Goal: Information Seeking & Learning: Learn about a topic

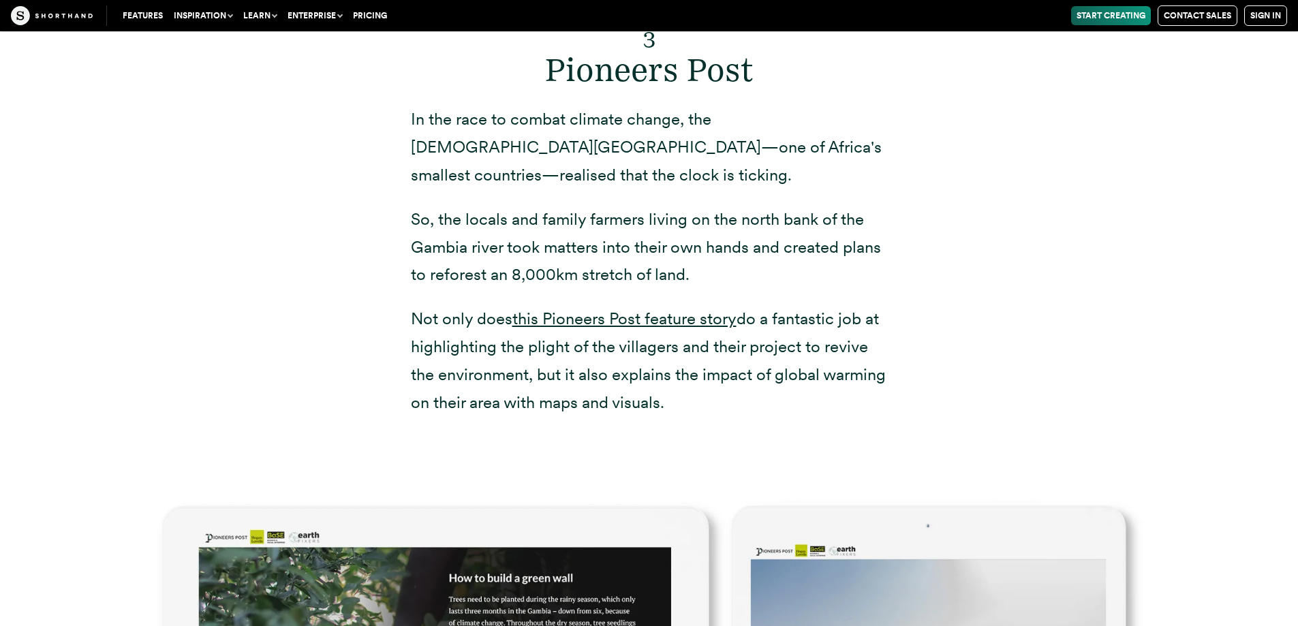
scroll to position [7975, 0]
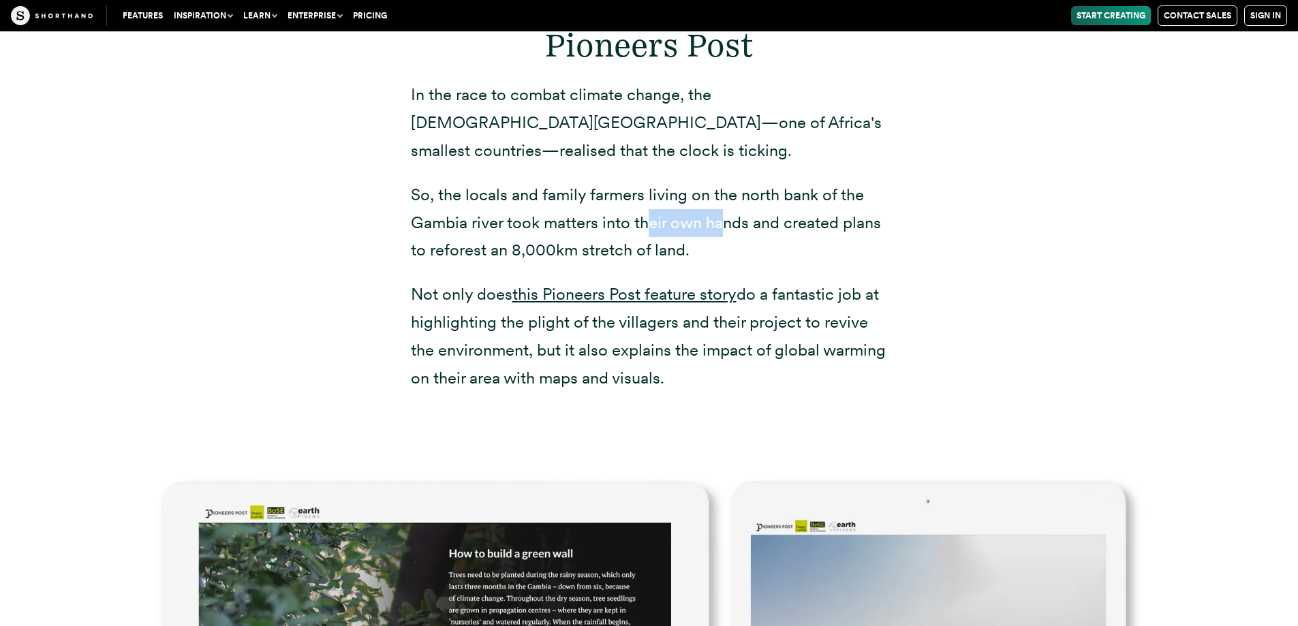
drag, startPoint x: 650, startPoint y: 211, endPoint x: 725, endPoint y: 215, distance: 75.1
click at [725, 215] on p "So, the locals and family farmers living on the north bank of the Gambia river …" at bounding box center [649, 222] width 477 height 83
click at [794, 227] on p "So, the locals and family farmers living on the north bank of the Gambia river …" at bounding box center [649, 222] width 477 height 83
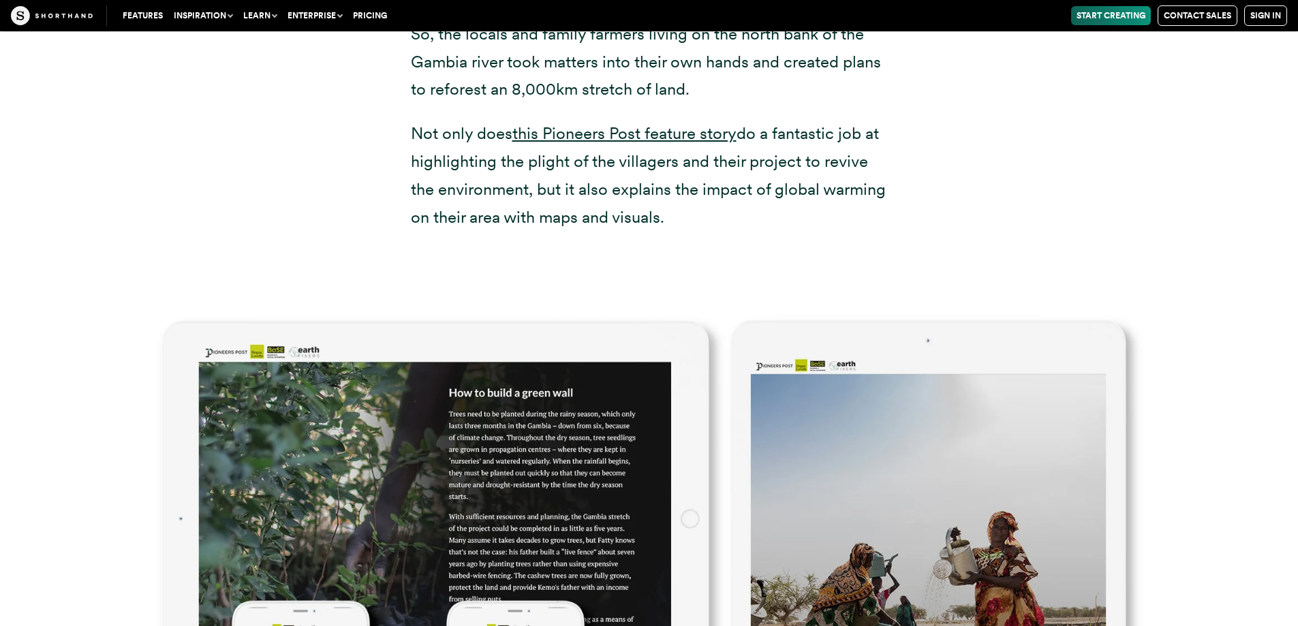
scroll to position [8111, 0]
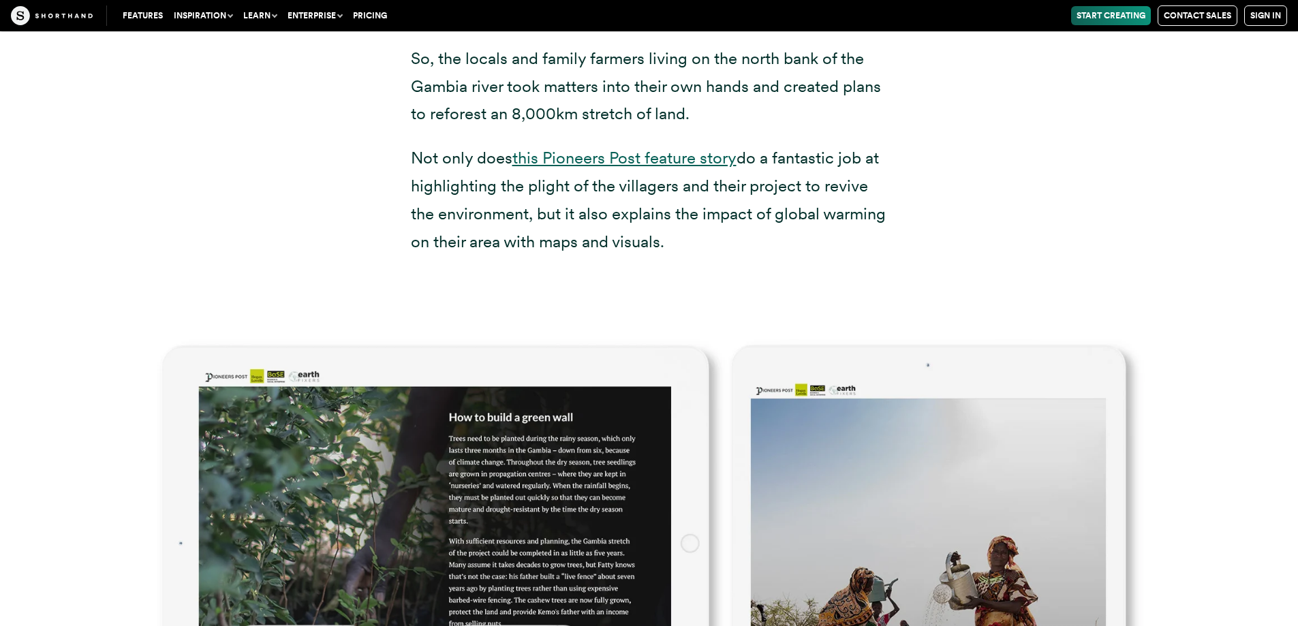
click at [592, 156] on link "this Pioneers Post feature story" at bounding box center [625, 158] width 224 height 20
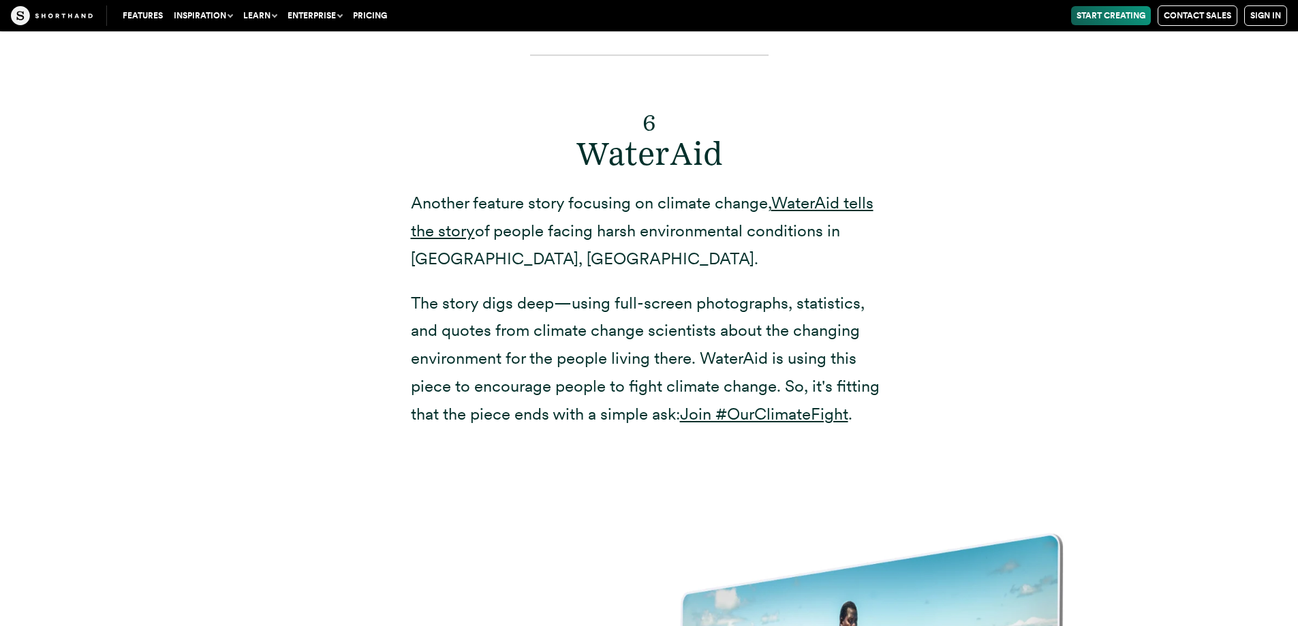
scroll to position [11860, 0]
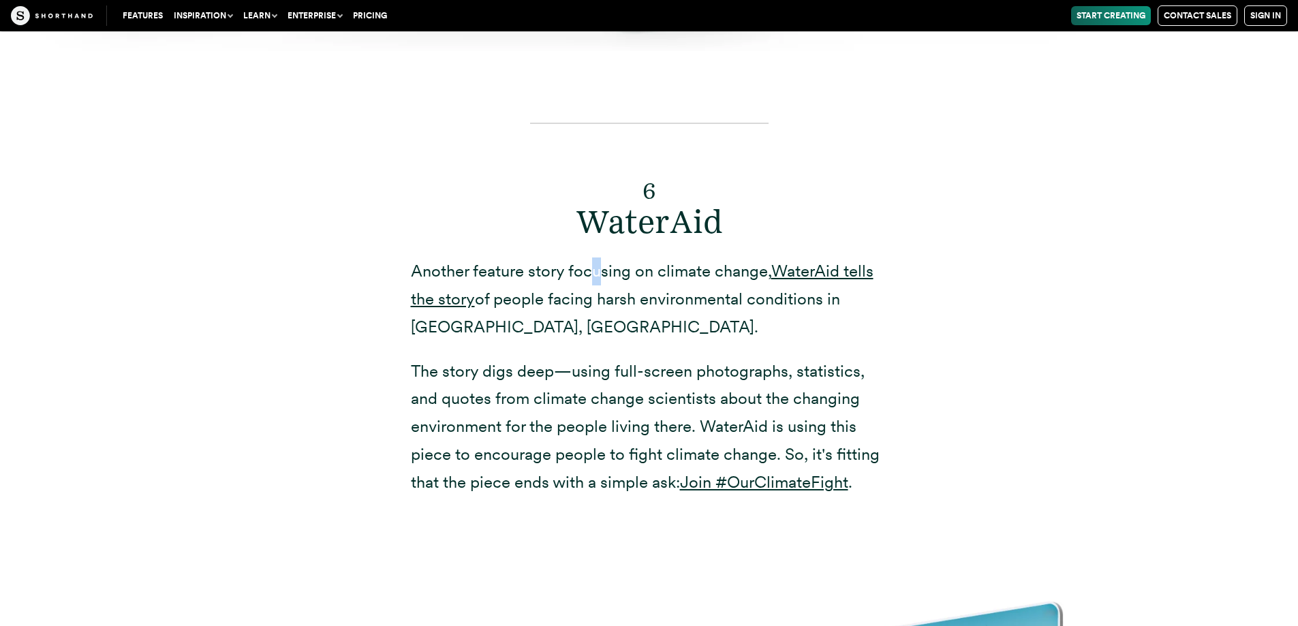
click at [600, 258] on p "Another feature story focusing on climate change, [PERSON_NAME] tells the story…" at bounding box center [649, 299] width 477 height 83
click at [617, 258] on p "Another feature story focusing on climate change, [PERSON_NAME] tells the story…" at bounding box center [649, 299] width 477 height 83
click at [827, 261] on link "WaterAid tells the story" at bounding box center [642, 285] width 463 height 48
